Goal: Task Accomplishment & Management: Complete application form

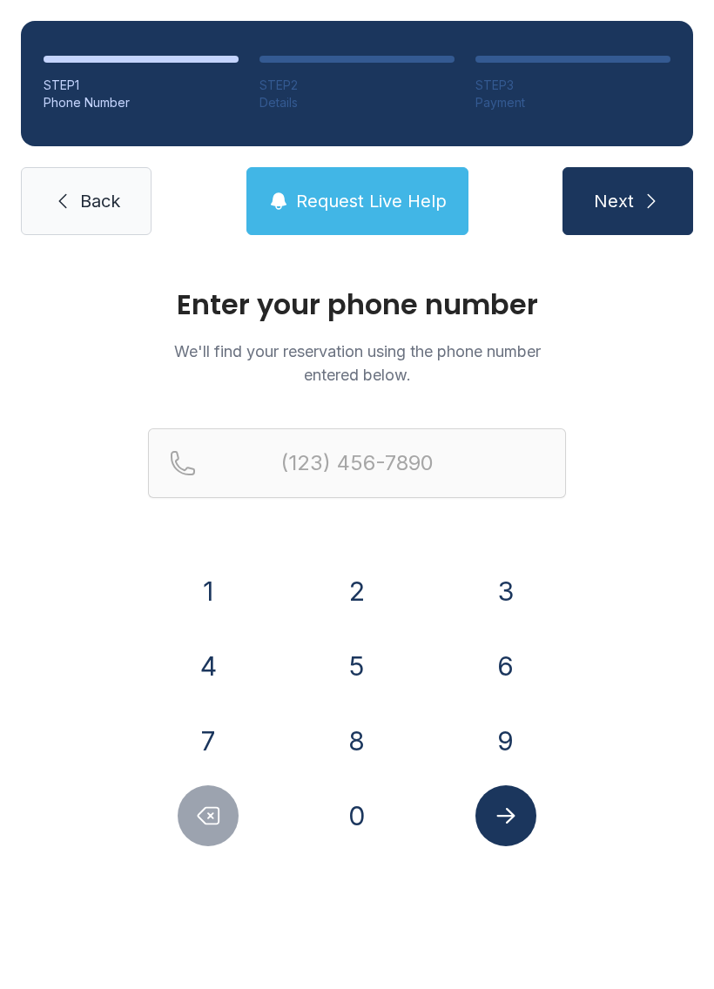
click at [371, 742] on button "8" at bounding box center [357, 740] width 61 height 61
click at [499, 670] on button "6" at bounding box center [505, 666] width 61 height 61
click at [360, 661] on button "5" at bounding box center [357, 666] width 61 height 61
click at [492, 609] on button "3" at bounding box center [505, 591] width 61 height 61
click at [212, 582] on button "1" at bounding box center [208, 591] width 61 height 61
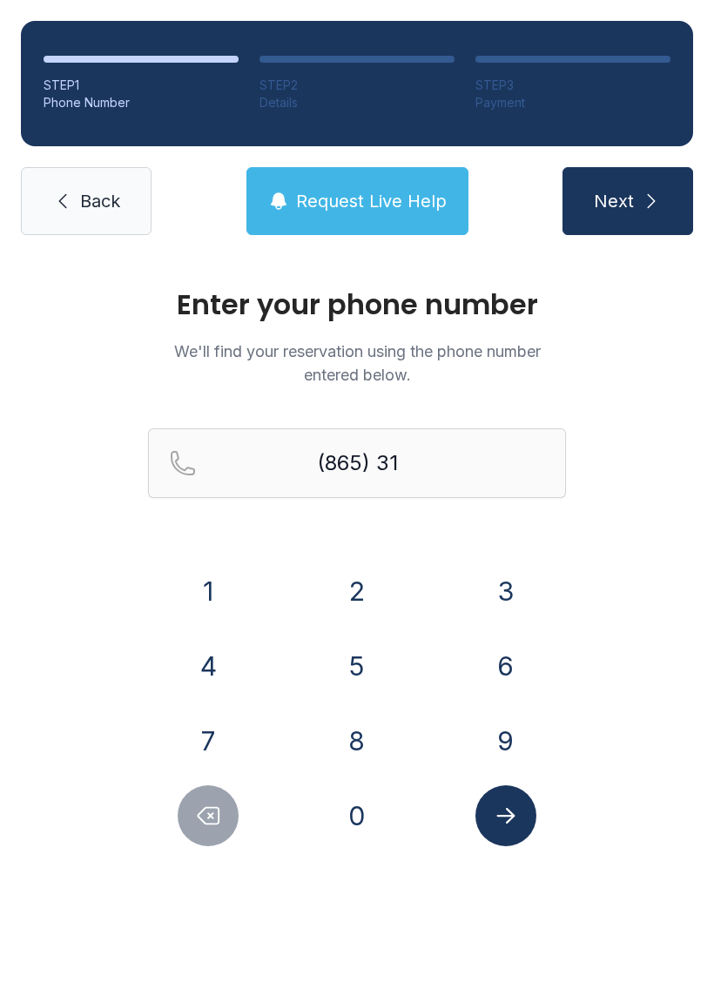
click at [355, 658] on button "5" at bounding box center [357, 666] width 61 height 61
click at [207, 582] on button "1" at bounding box center [208, 591] width 61 height 61
click at [499, 655] on button "6" at bounding box center [505, 666] width 61 height 61
click at [498, 654] on button "6" at bounding box center [505, 666] width 61 height 61
click at [495, 658] on button "6" at bounding box center [505, 666] width 61 height 61
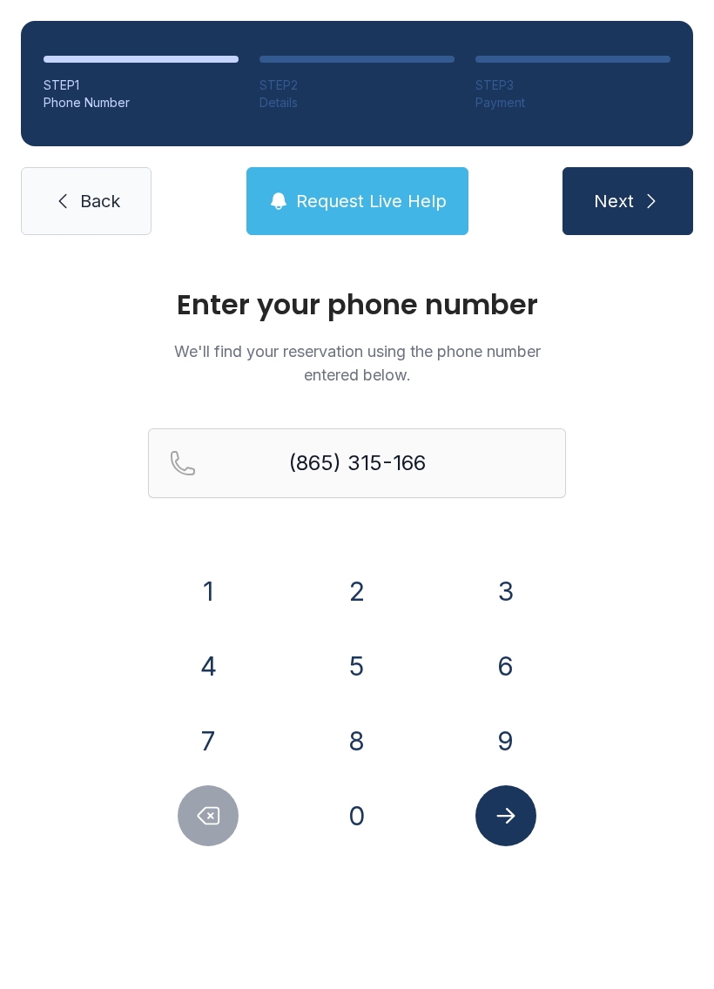
type input "[PHONE_NUMBER]"
click at [514, 807] on icon "Submit lookup form" at bounding box center [506, 816] width 26 height 26
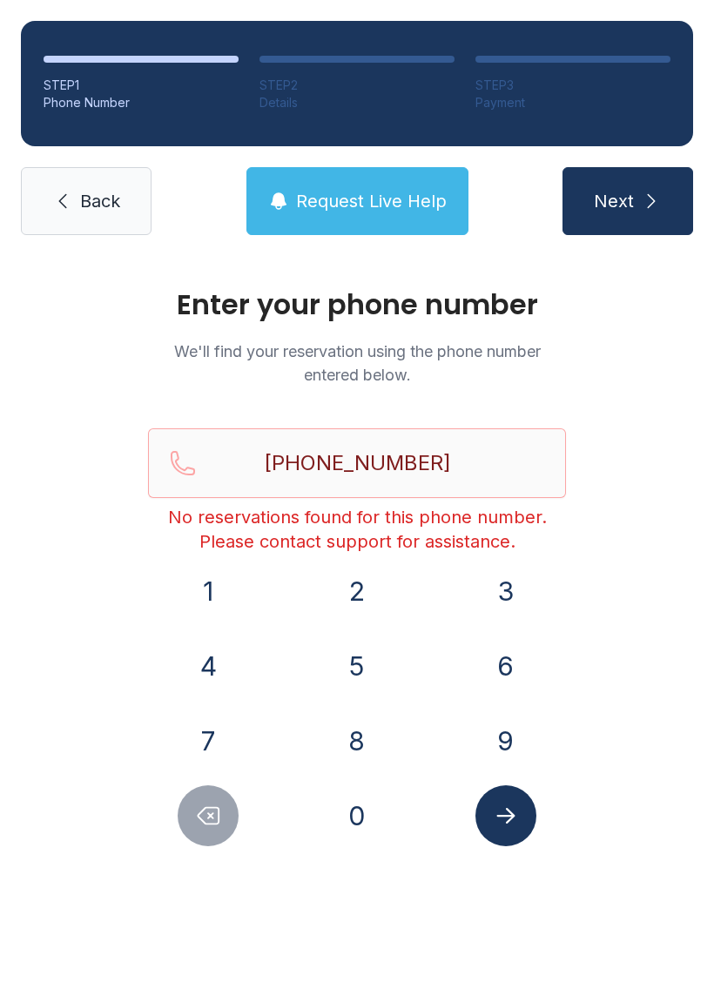
click at [92, 192] on span "Back" at bounding box center [100, 201] width 40 height 24
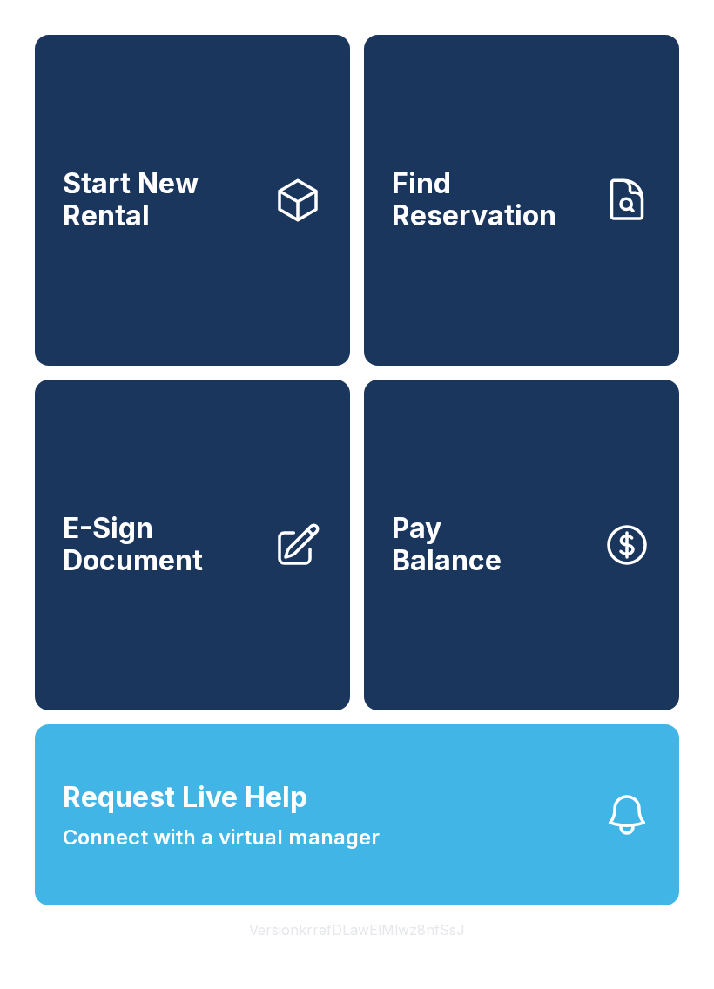
click at [475, 874] on button "Request Live Help Connect with a virtual manager" at bounding box center [357, 814] width 644 height 181
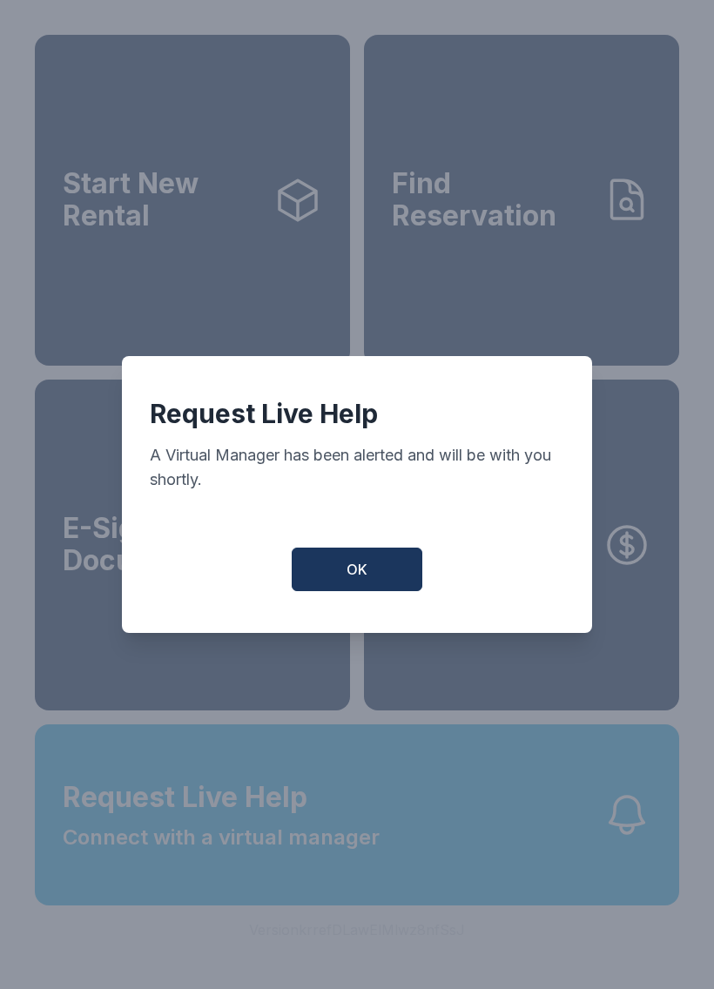
click at [357, 569] on span "OK" at bounding box center [357, 569] width 21 height 21
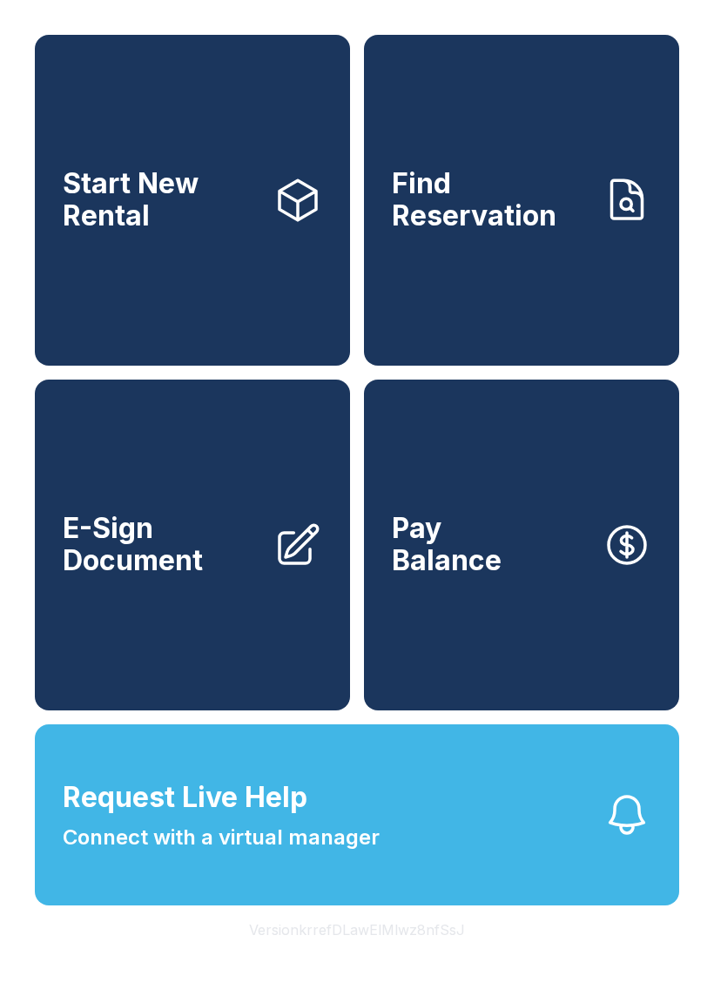
click at [477, 863] on button "Request Live Help Connect with a virtual manager" at bounding box center [357, 814] width 644 height 181
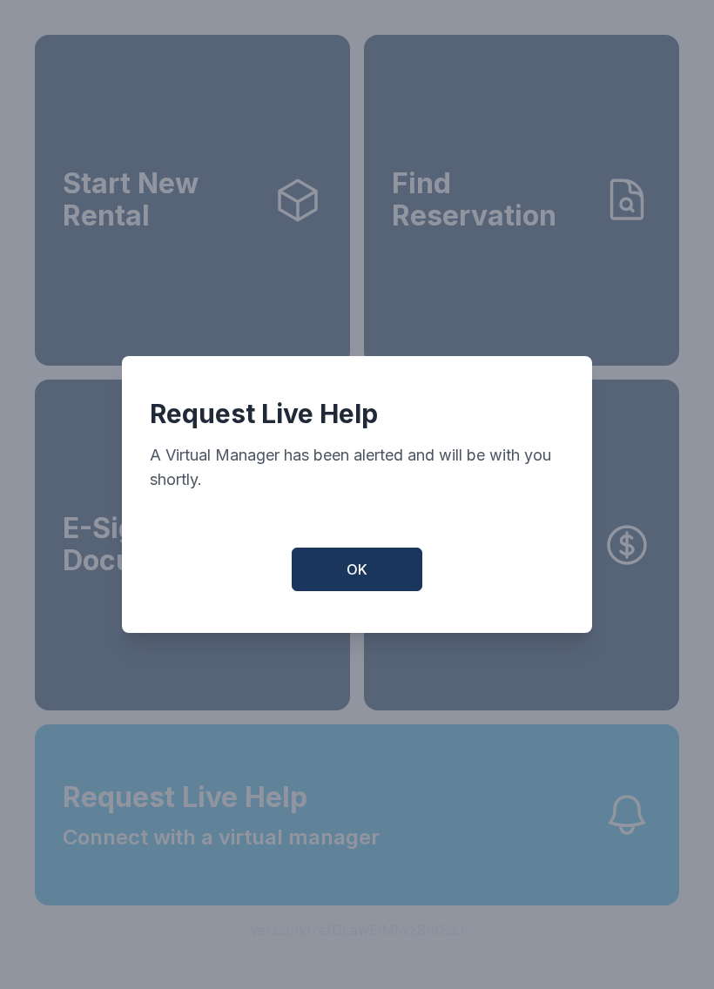
click at [366, 580] on span "OK" at bounding box center [357, 569] width 21 height 21
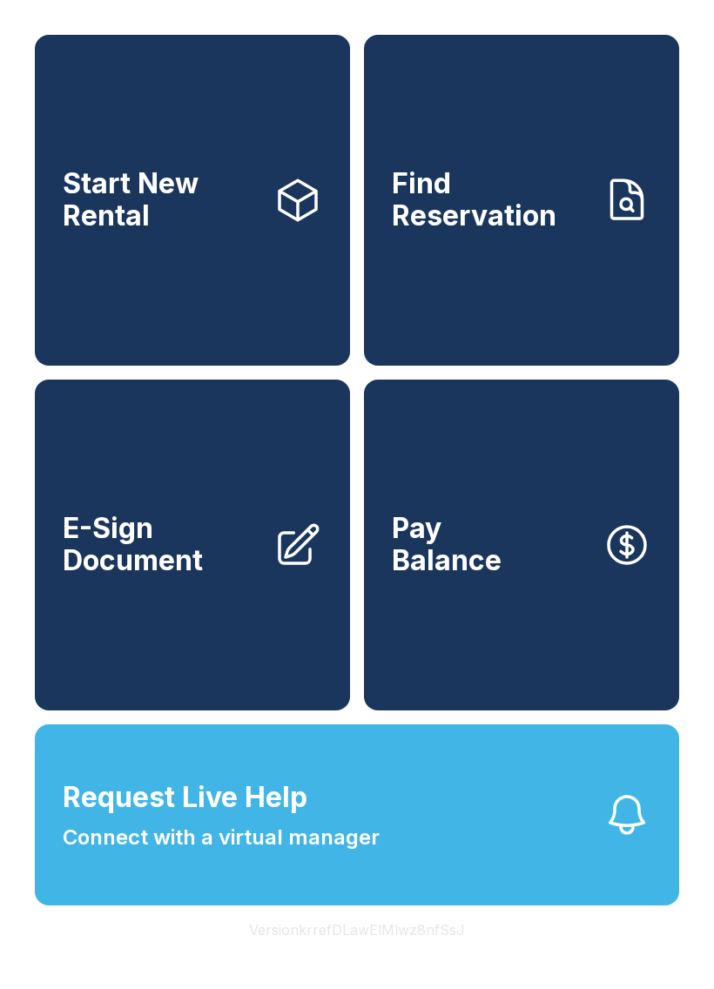
click at [650, 839] on icon "button" at bounding box center [627, 815] width 49 height 49
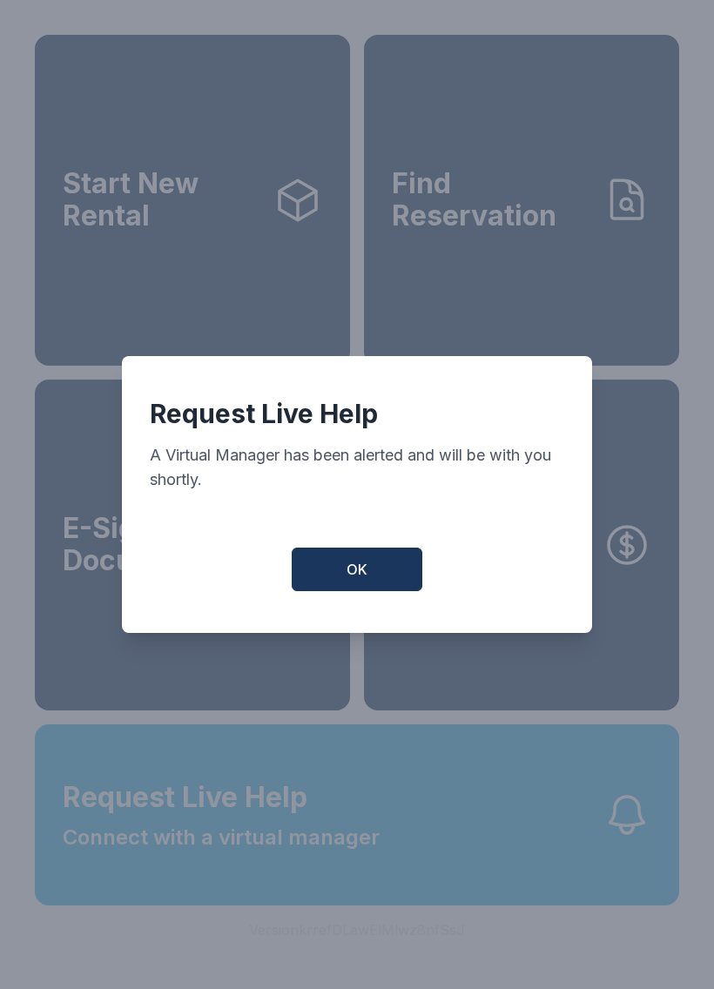
click at [361, 568] on span "OK" at bounding box center [357, 569] width 21 height 21
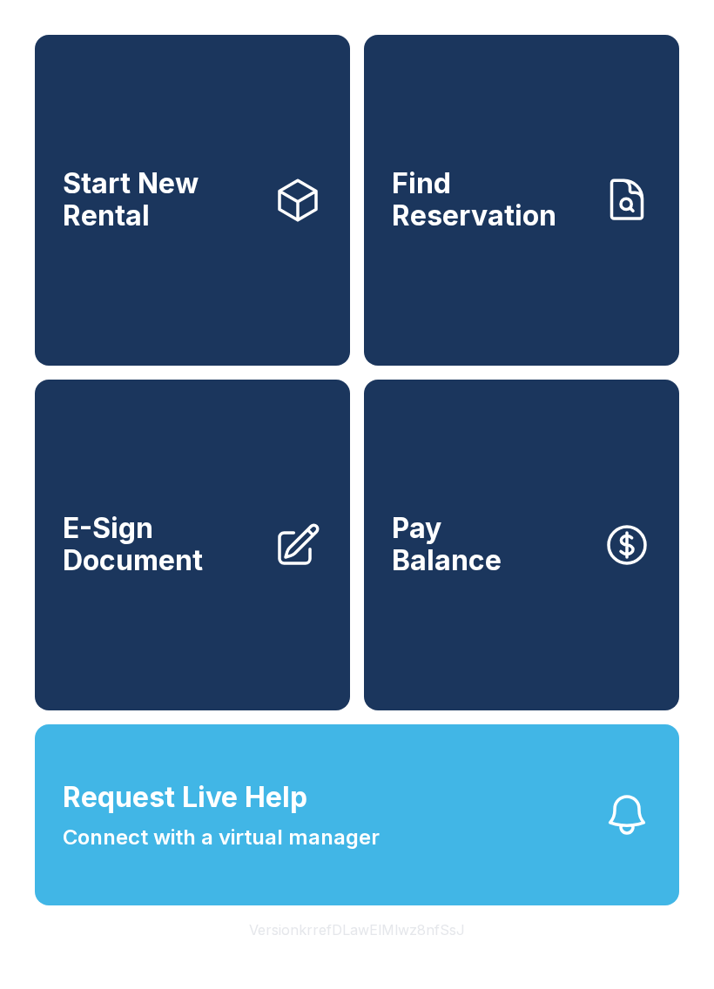
click at [547, 272] on link "Find Reservation" at bounding box center [521, 200] width 315 height 331
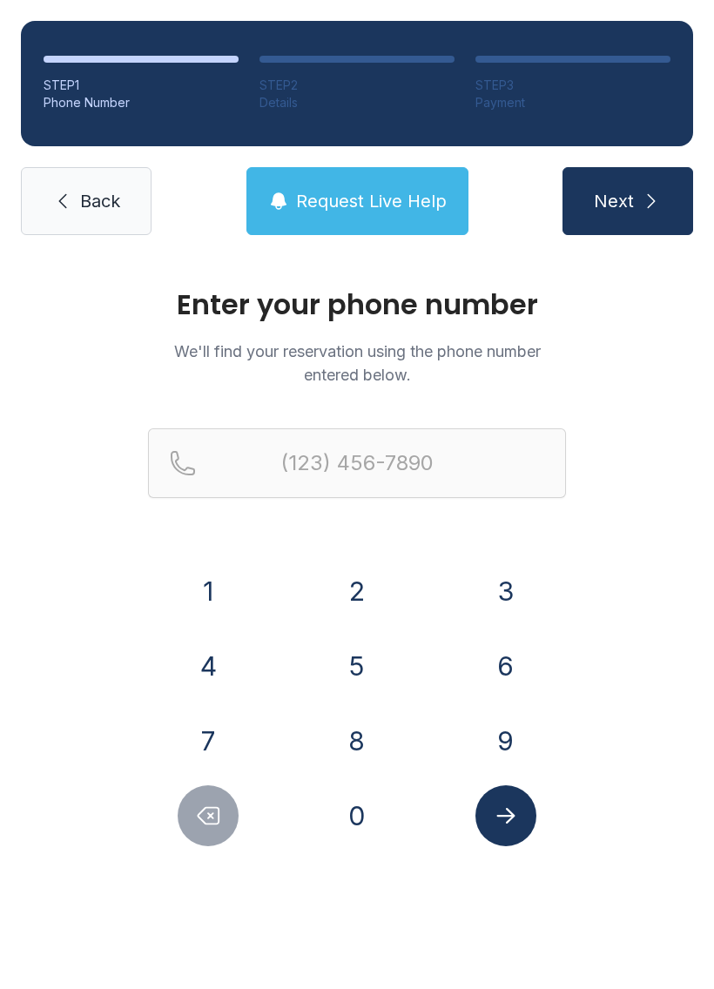
click at [349, 751] on button "8" at bounding box center [357, 740] width 61 height 61
click at [508, 670] on button "6" at bounding box center [505, 666] width 61 height 61
click at [354, 676] on button "5" at bounding box center [357, 666] width 61 height 61
click at [513, 608] on button "3" at bounding box center [505, 591] width 61 height 61
click at [212, 596] on button "1" at bounding box center [208, 591] width 61 height 61
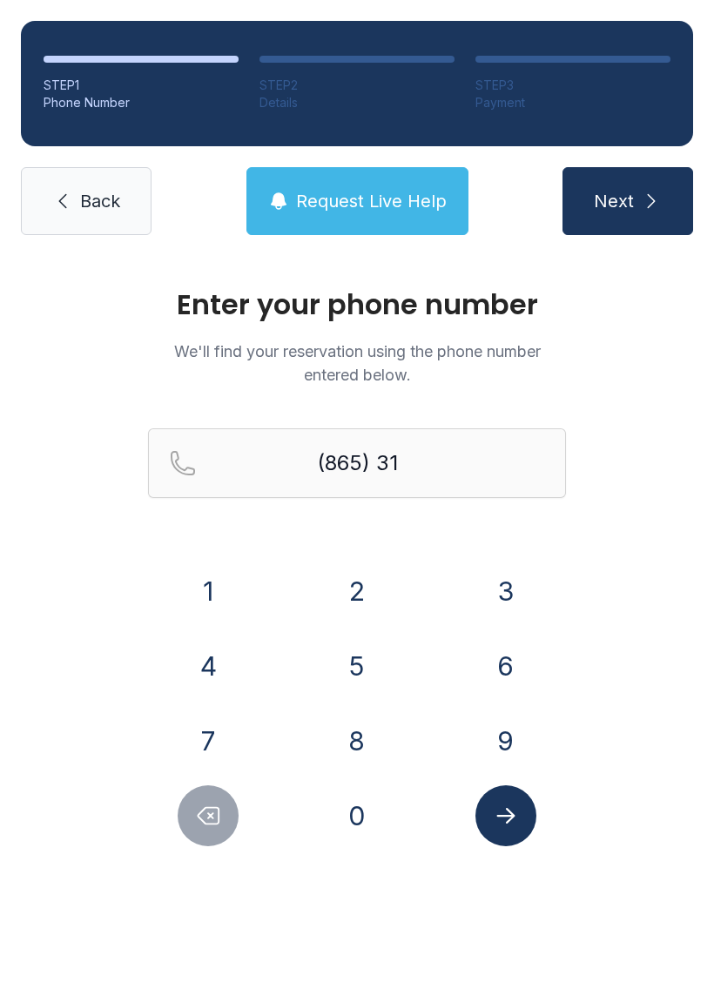
click at [346, 689] on button "5" at bounding box center [357, 666] width 61 height 61
click at [191, 576] on button "1" at bounding box center [208, 591] width 61 height 61
click at [495, 653] on button "6" at bounding box center [505, 666] width 61 height 61
click at [501, 647] on button "6" at bounding box center [505, 666] width 61 height 61
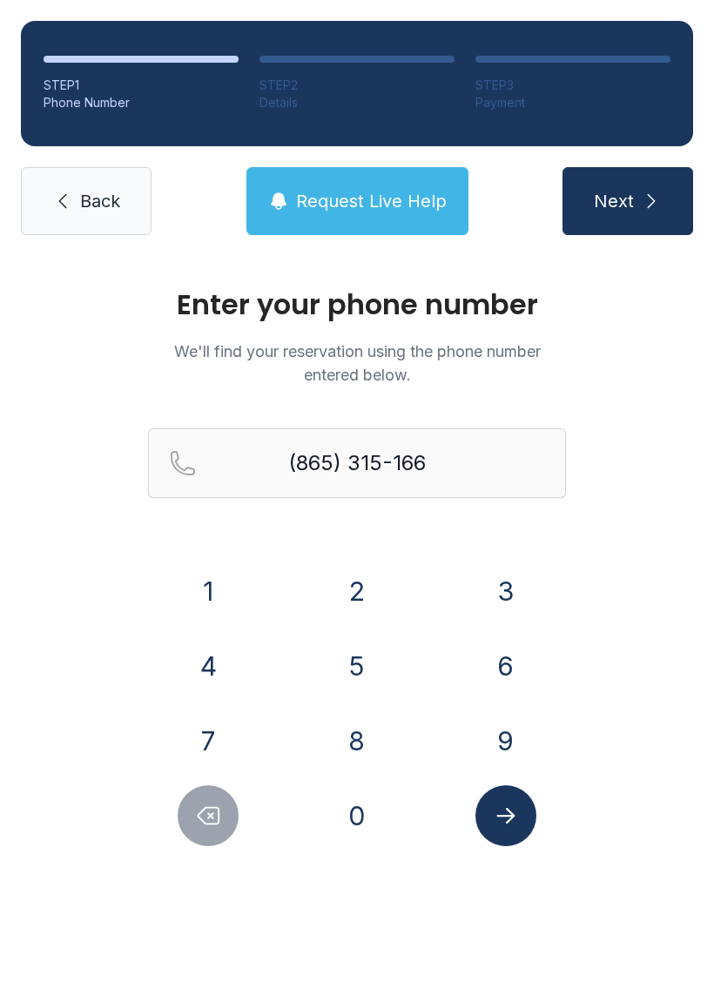
type input "[PHONE_NUMBER]"
click at [500, 844] on button "Submit lookup form" at bounding box center [505, 815] width 61 height 61
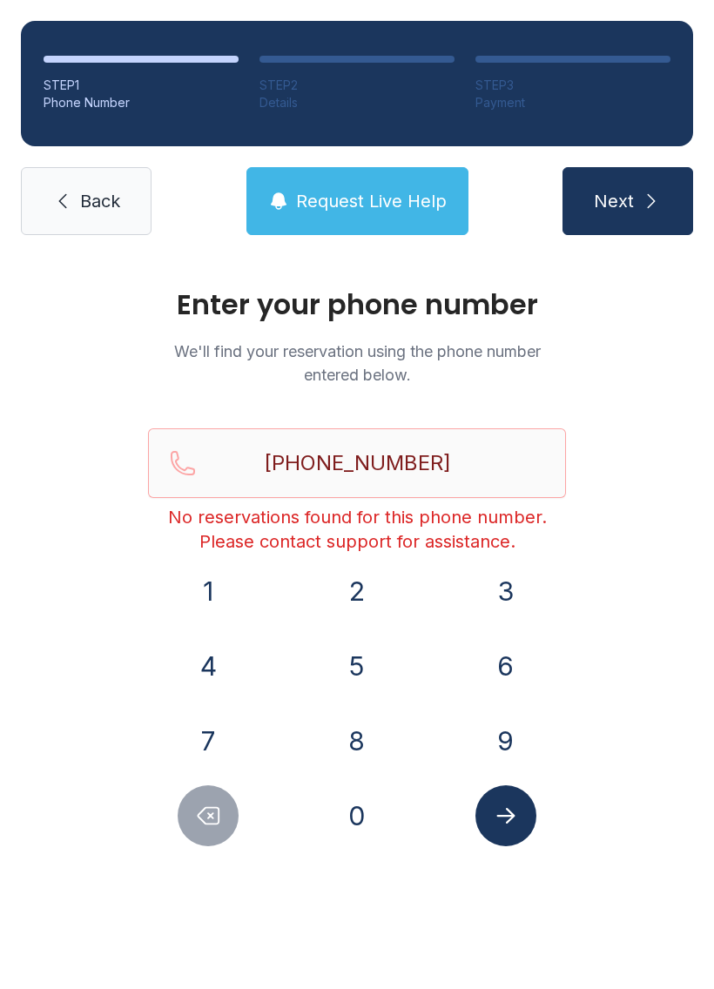
click at [404, 194] on span "Request Live Help" at bounding box center [371, 201] width 151 height 24
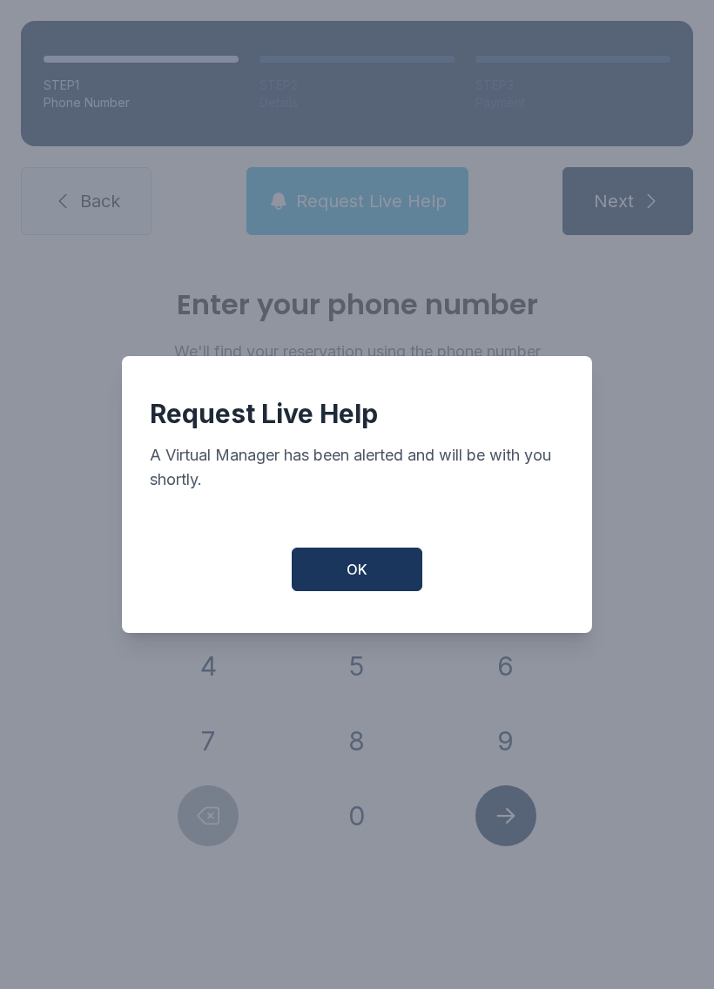
click at [367, 580] on span "OK" at bounding box center [357, 569] width 21 height 21
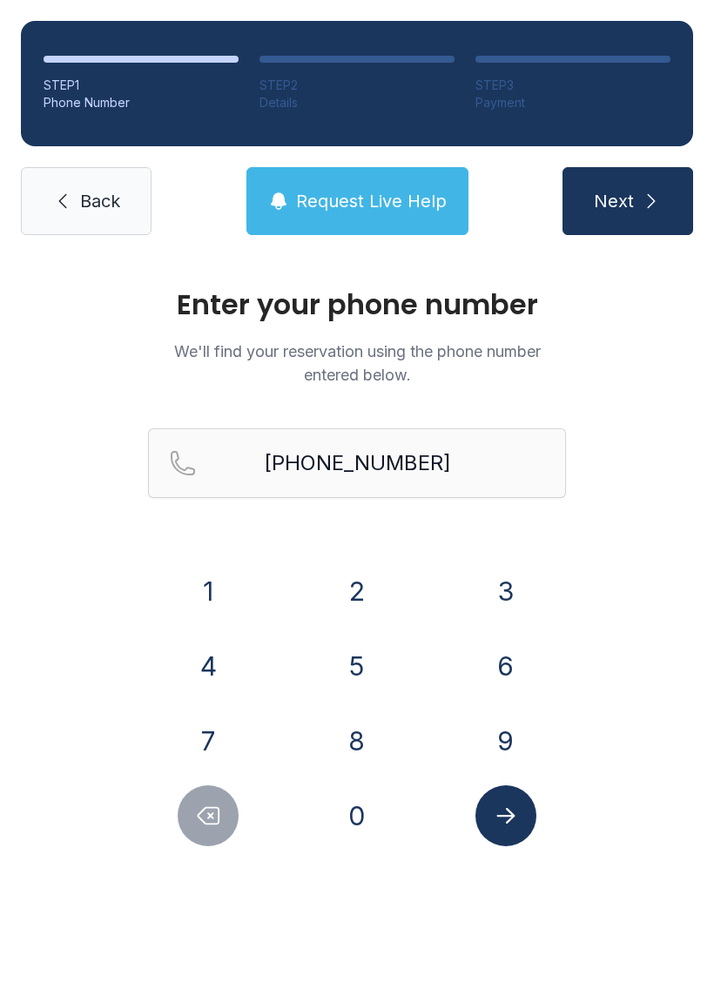
click at [69, 194] on icon at bounding box center [62, 201] width 21 height 21
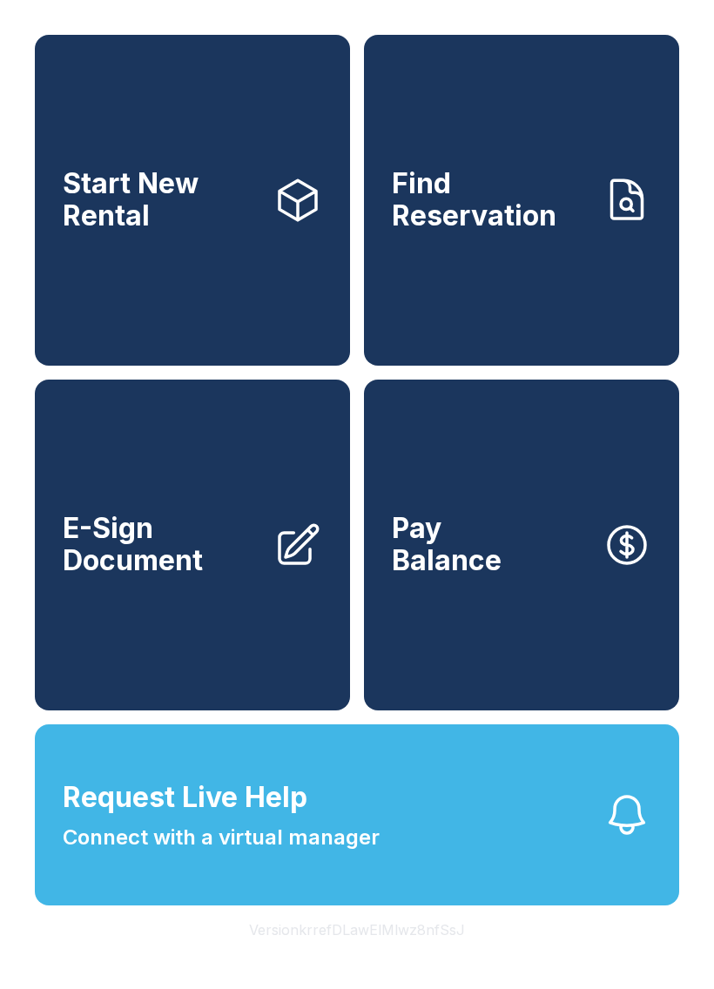
click at [126, 658] on link "E-Sign Document" at bounding box center [192, 545] width 315 height 331
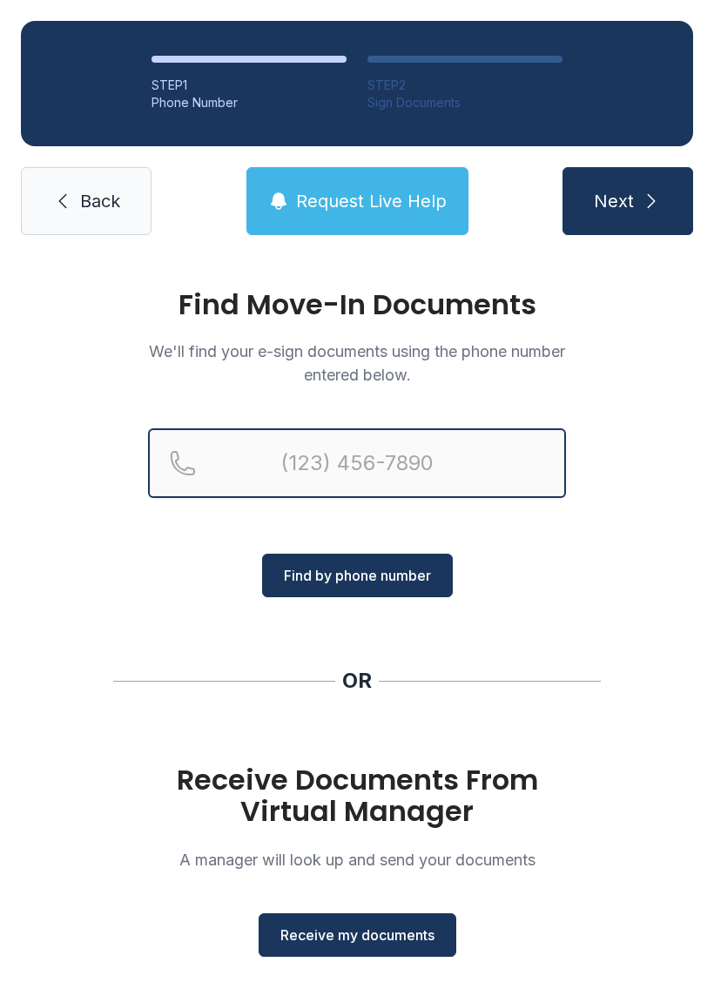
click at [294, 460] on input "Reservation phone number" at bounding box center [357, 463] width 418 height 70
type input "[PHONE_NUMBER]"
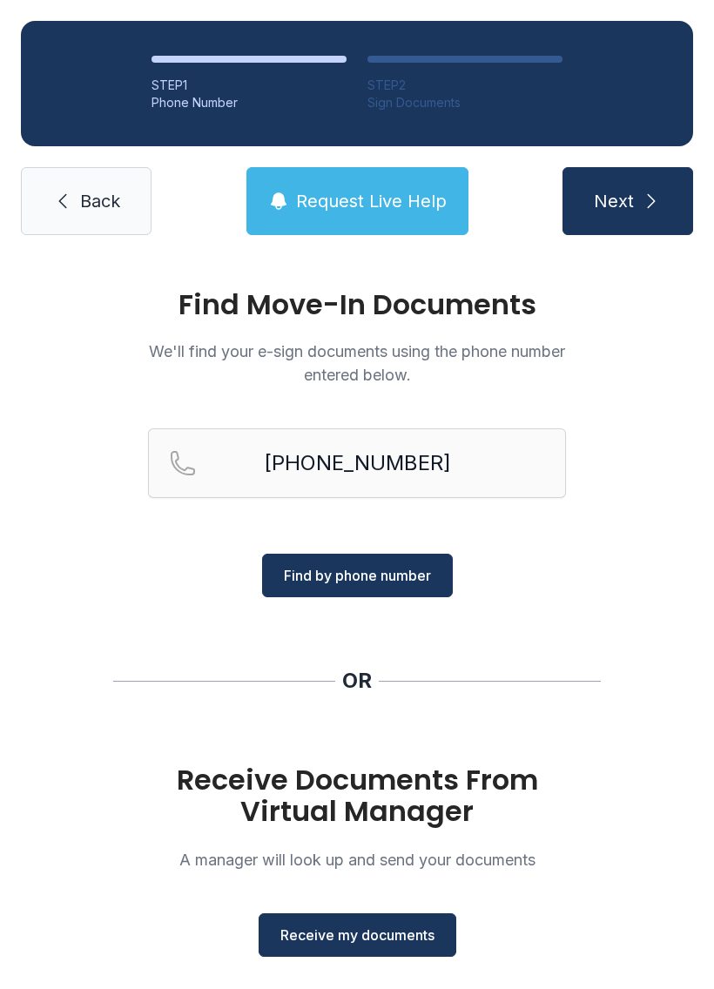
click at [623, 212] on span "Next" at bounding box center [614, 201] width 40 height 24
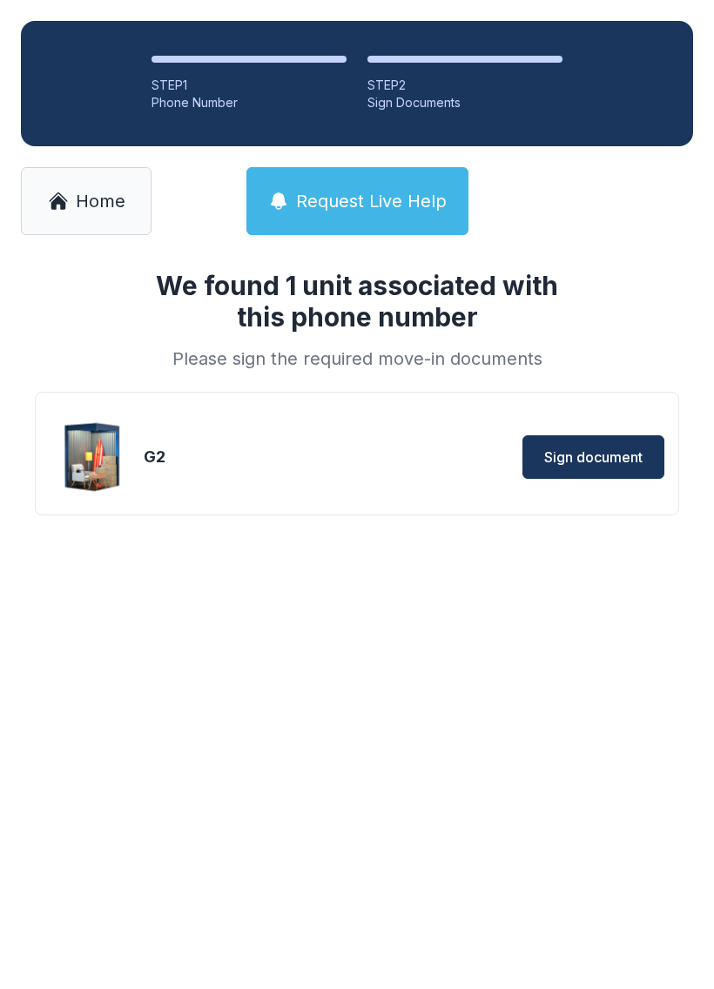
click at [600, 462] on span "Sign document" at bounding box center [593, 457] width 98 height 21
click at [114, 193] on span "Home" at bounding box center [101, 201] width 50 height 24
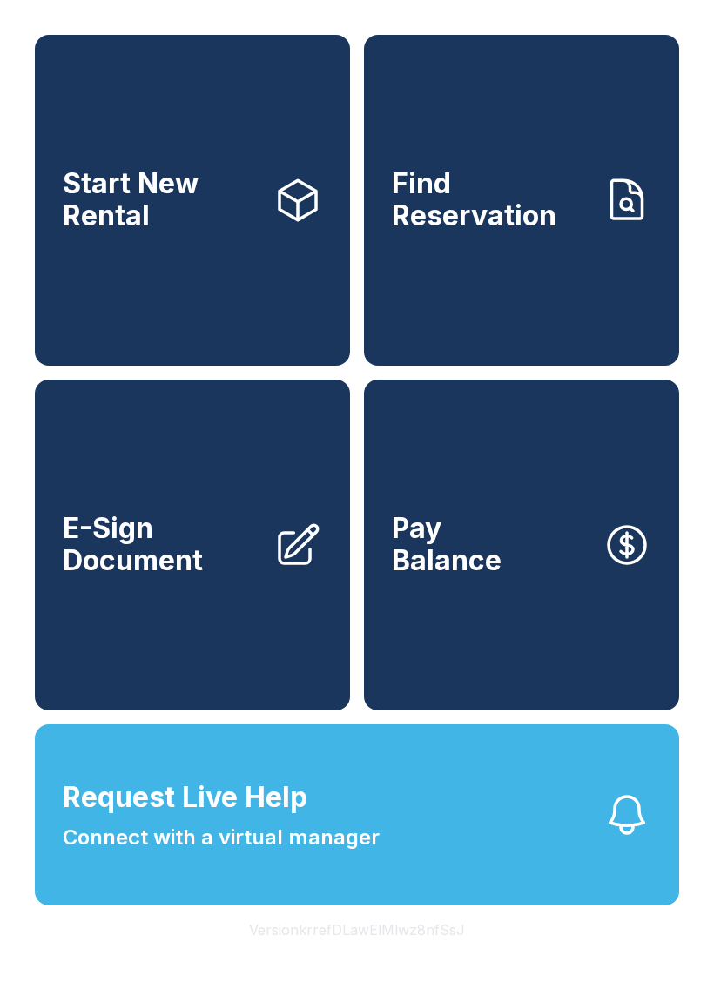
click at [554, 277] on link "Find Reservation" at bounding box center [521, 200] width 315 height 331
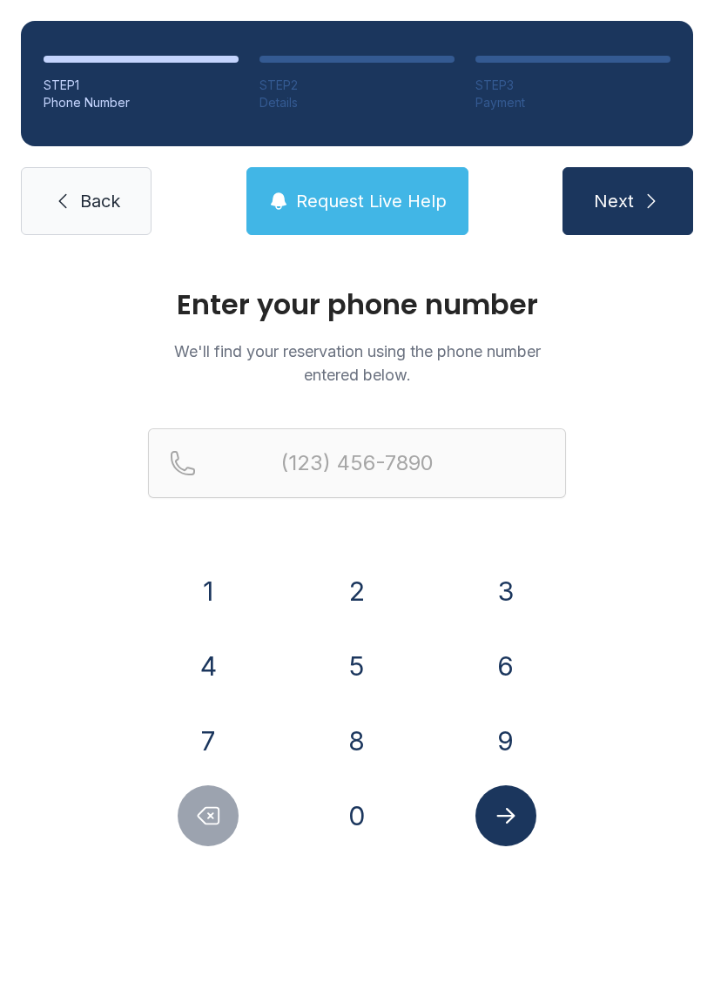
click at [360, 747] on button "8" at bounding box center [357, 740] width 61 height 61
click at [515, 667] on button "6" at bounding box center [505, 666] width 61 height 61
click at [361, 663] on button "5" at bounding box center [357, 666] width 61 height 61
click at [516, 601] on button "3" at bounding box center [505, 591] width 61 height 61
click at [213, 580] on button "1" at bounding box center [208, 591] width 61 height 61
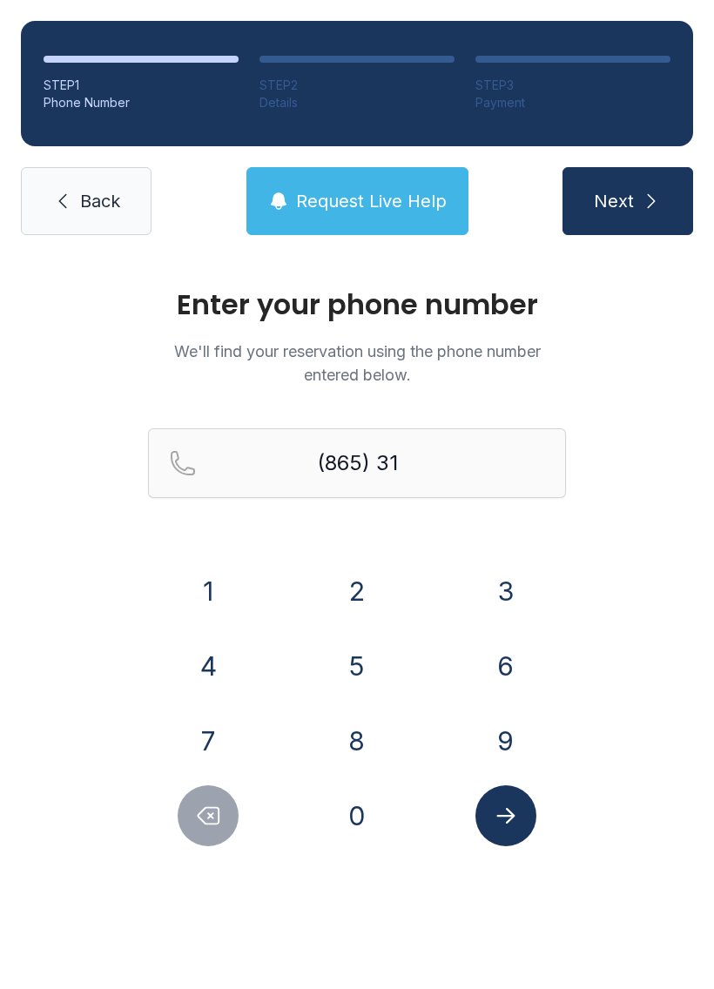
click at [354, 672] on button "5" at bounding box center [357, 666] width 61 height 61
click at [219, 569] on button "1" at bounding box center [208, 591] width 61 height 61
click at [515, 660] on button "6" at bounding box center [505, 666] width 61 height 61
click at [516, 654] on button "6" at bounding box center [505, 666] width 61 height 61
click at [515, 653] on button "6" at bounding box center [505, 666] width 61 height 61
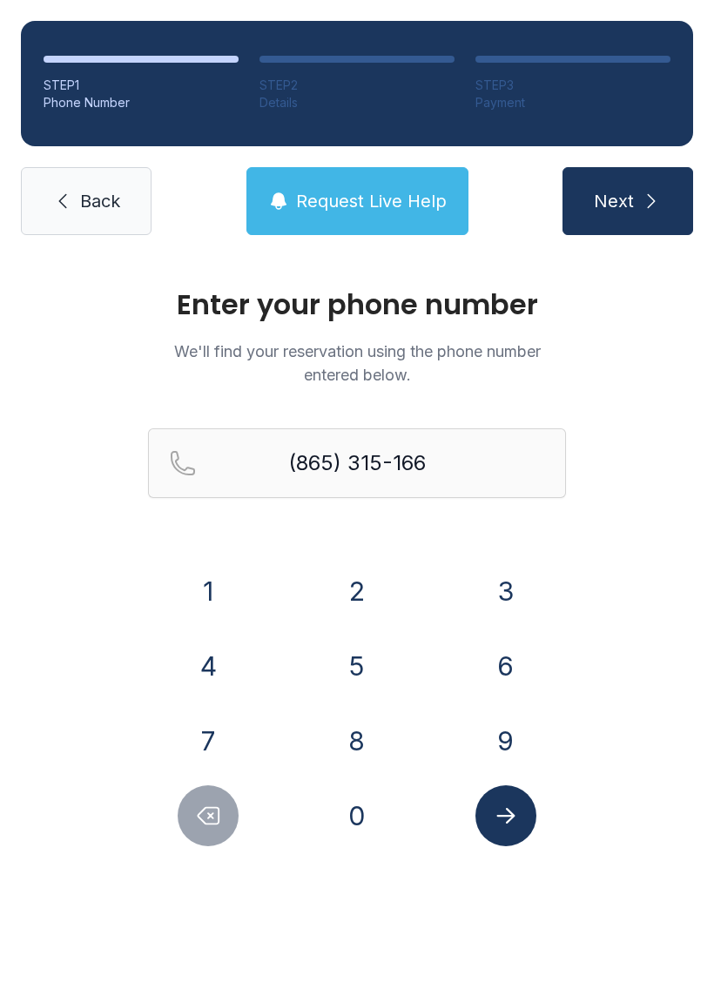
type input "[PHONE_NUMBER]"
click at [510, 831] on button "Submit lookup form" at bounding box center [505, 815] width 61 height 61
